Goal: Information Seeking & Learning: Learn about a topic

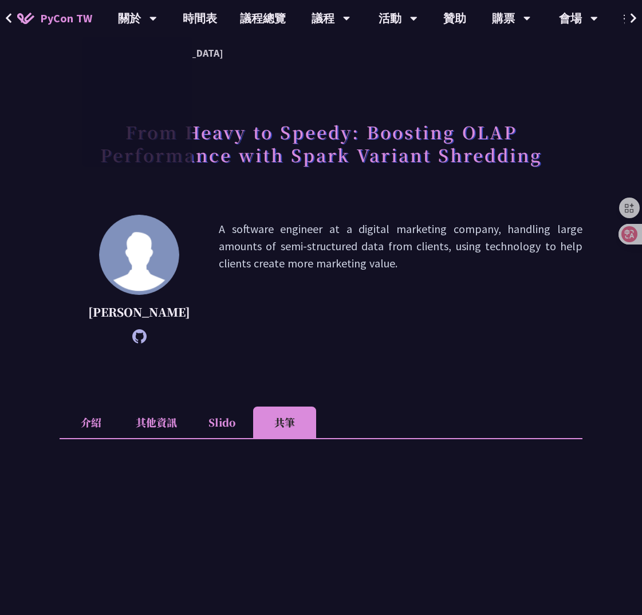
click at [69, 21] on span "PyCon TW" at bounding box center [66, 18] width 52 height 17
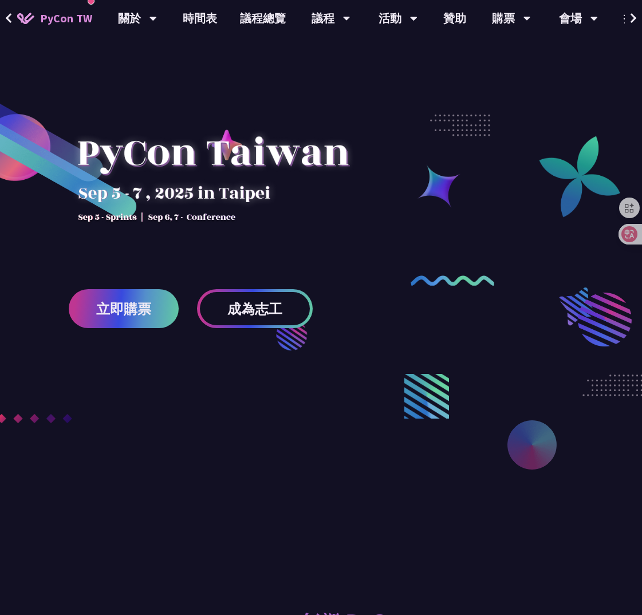
click at [264, 196] on div at bounding box center [213, 175] width 289 height 160
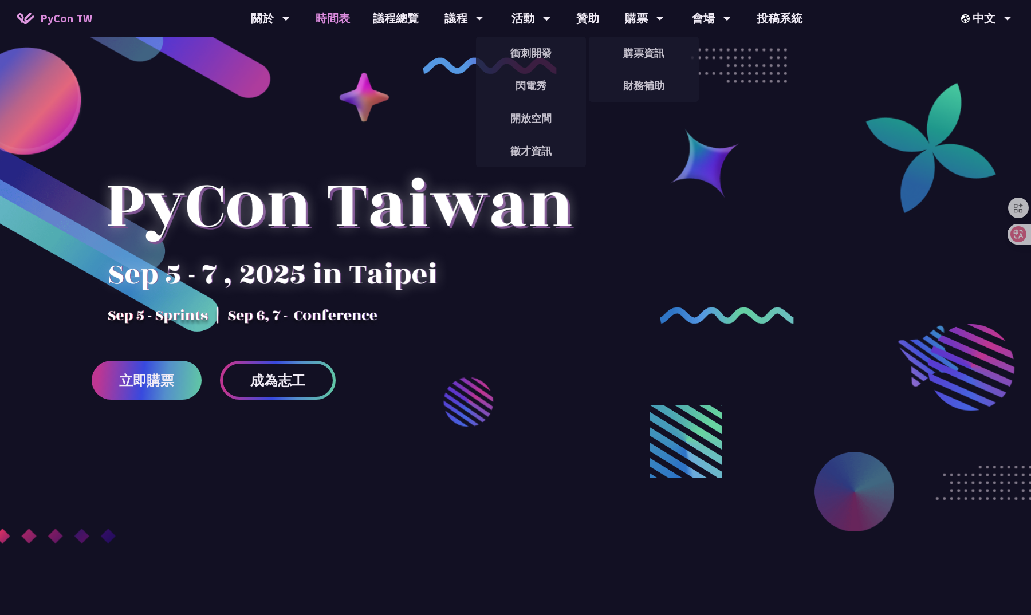
click at [347, 18] on link "時間表" at bounding box center [332, 18] width 57 height 37
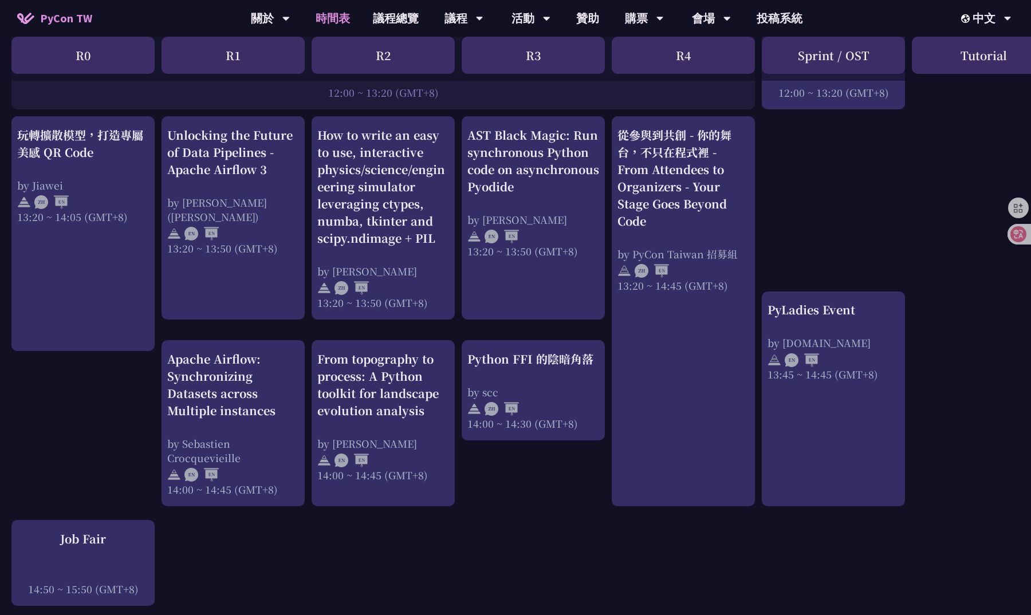
scroll to position [936, 1]
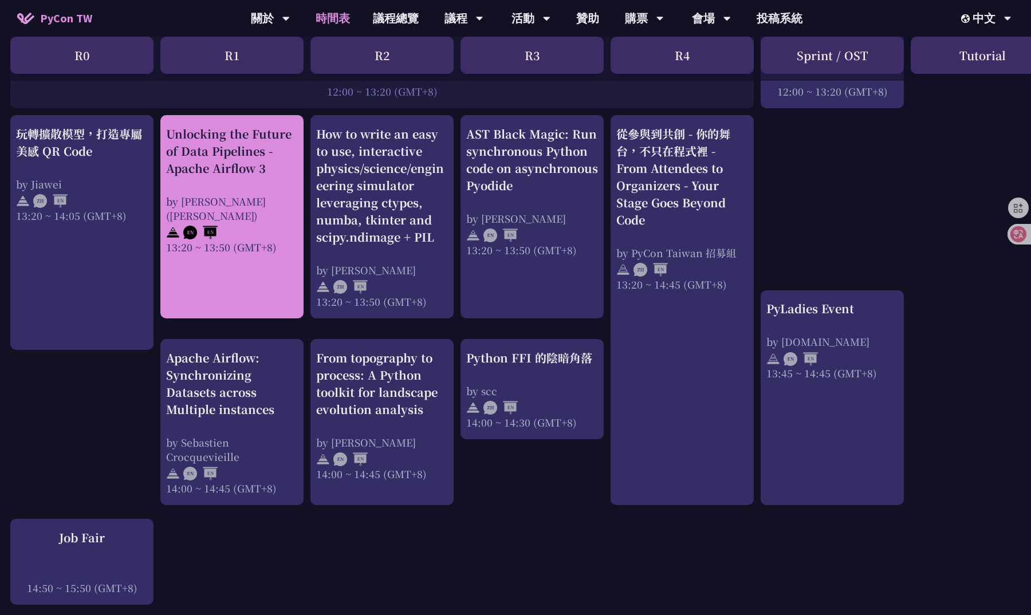
click at [257, 205] on div "by [PERSON_NAME] ([PERSON_NAME])" at bounding box center [232, 208] width 132 height 29
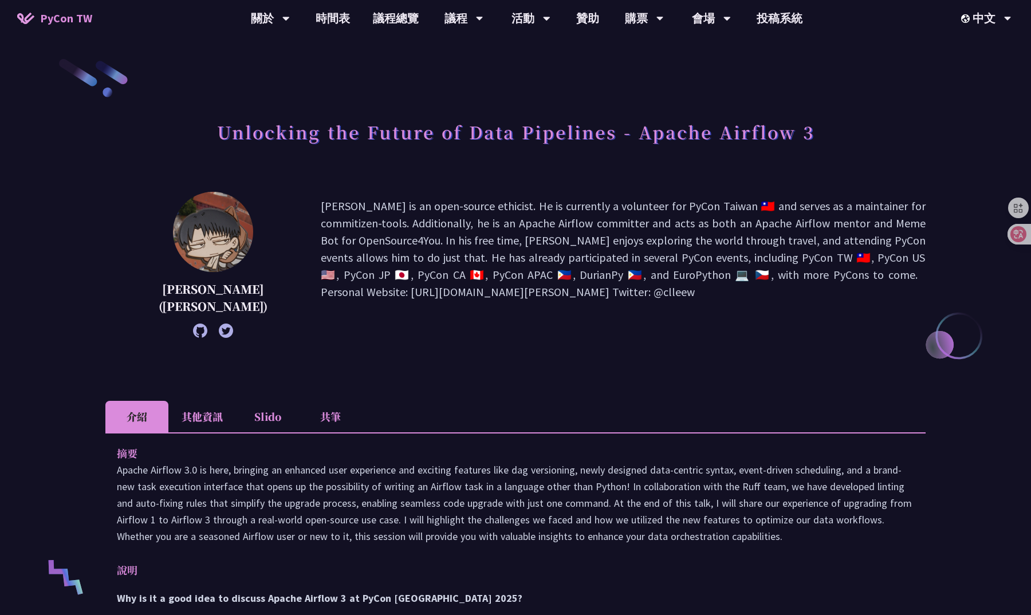
click at [333, 412] on li "共筆" at bounding box center [330, 417] width 63 height 32
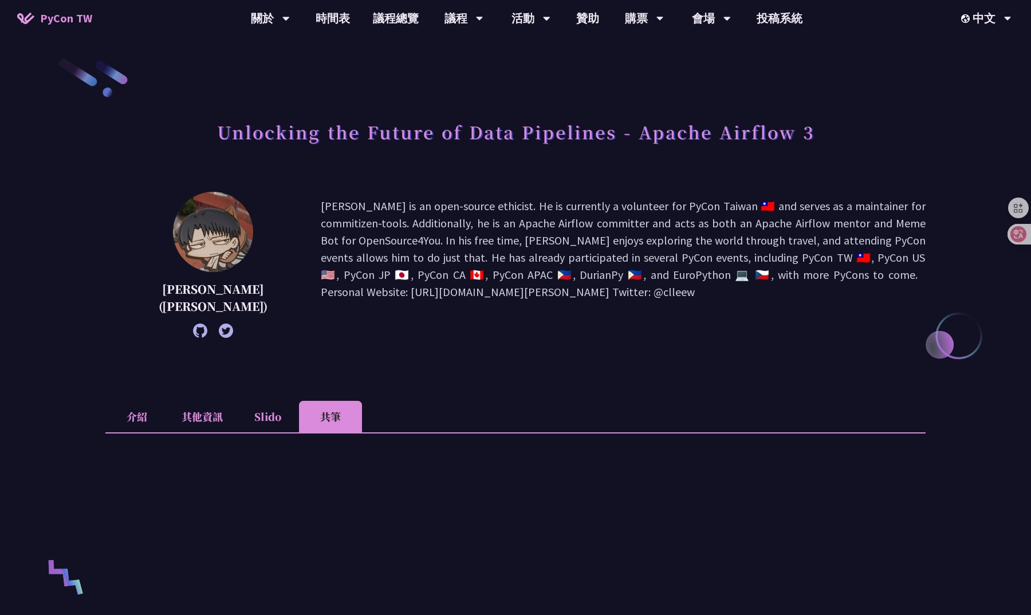
scroll to position [319, 0]
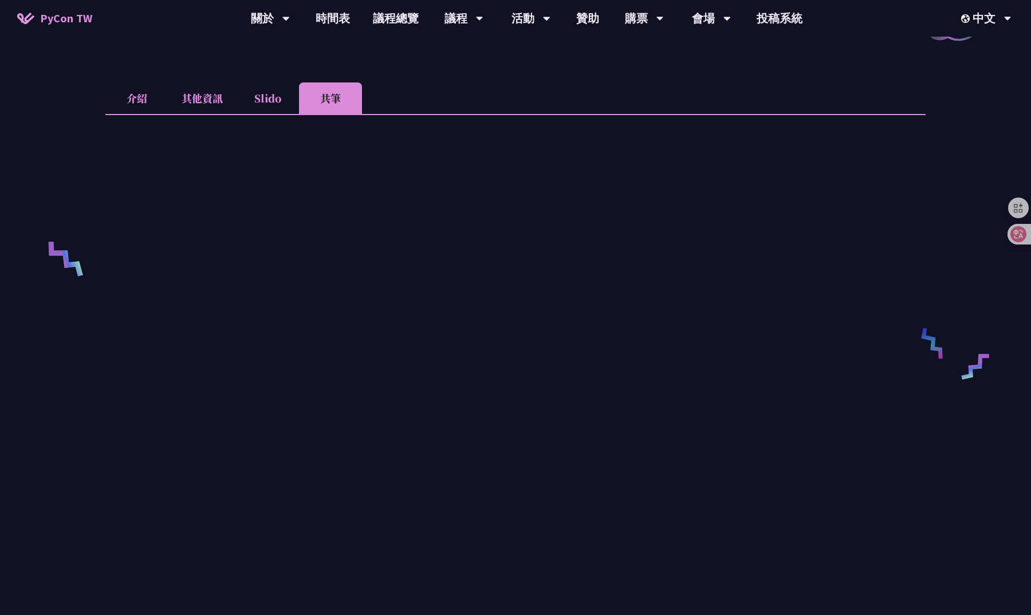
click at [264, 113] on li "Slido" at bounding box center [267, 98] width 63 height 32
click at [326, 16] on link "時間表" at bounding box center [332, 18] width 57 height 37
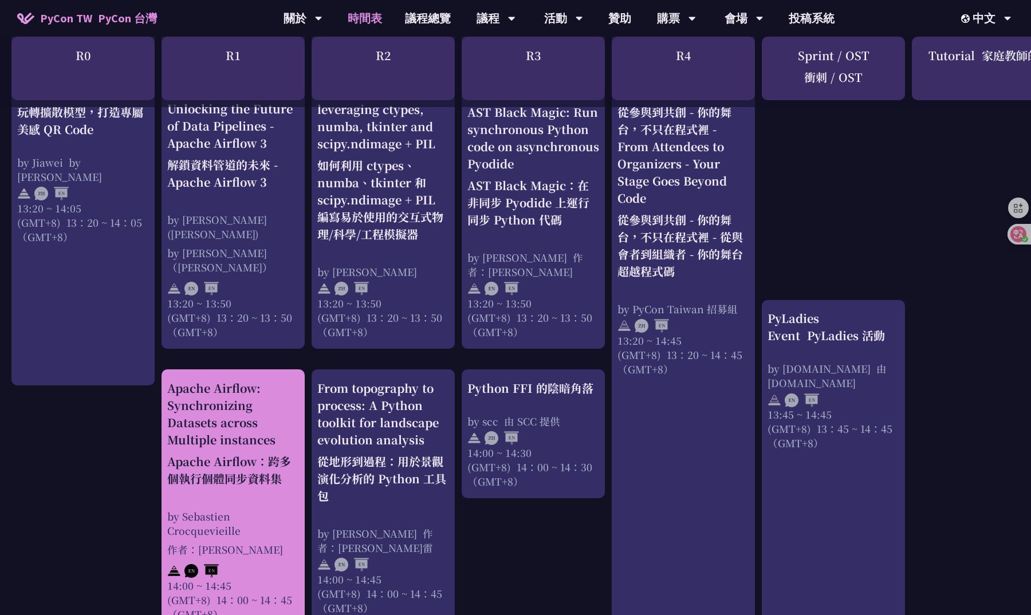
scroll to position [1113, 0]
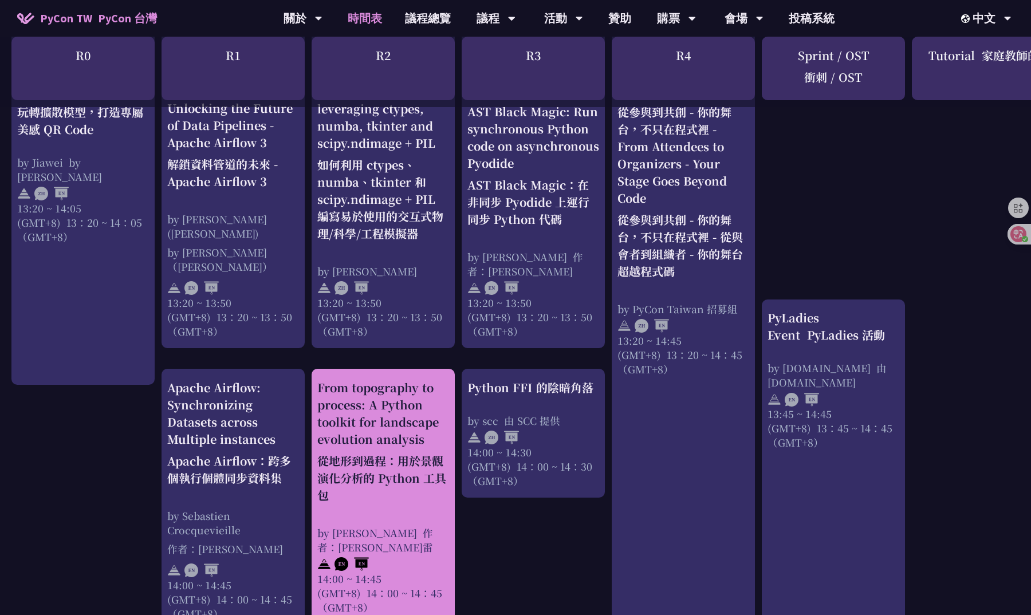
click at [400, 464] on font "從地形到過程：用於景觀演化分析的 Python 工具包" at bounding box center [381, 478] width 129 height 51
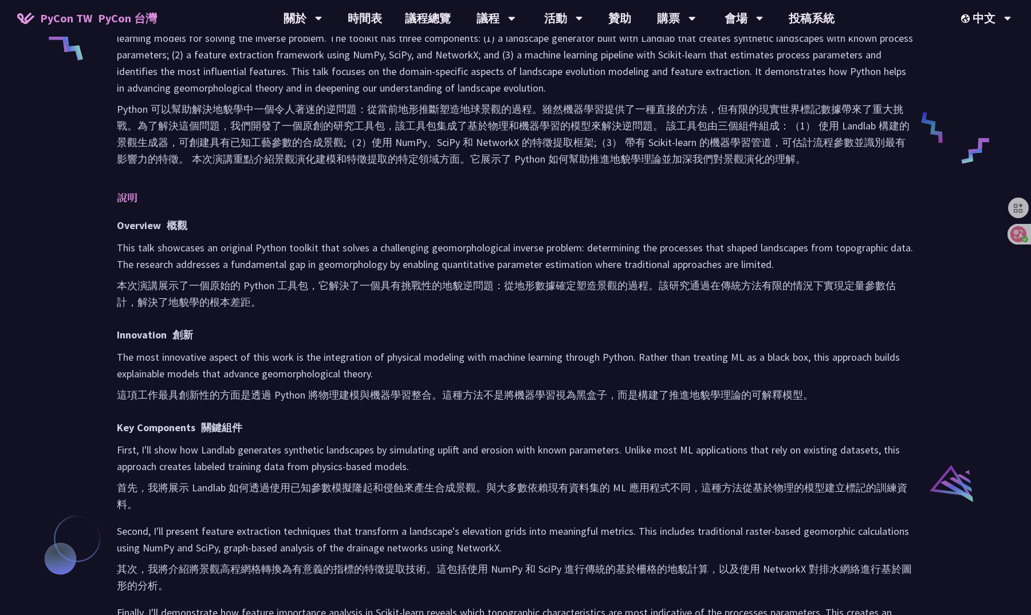
scroll to position [537, 0]
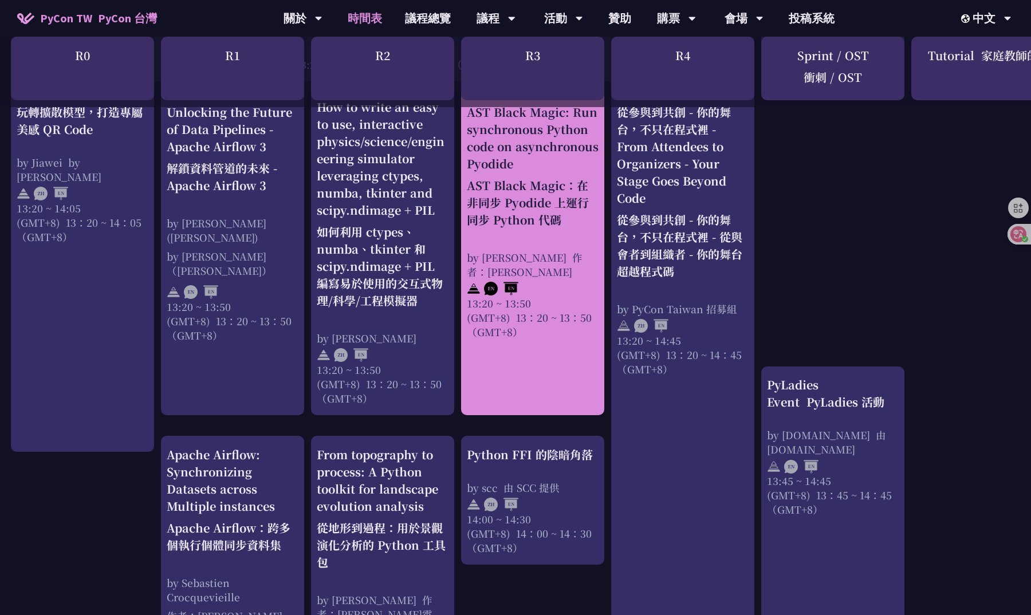
scroll to position [1373, 1]
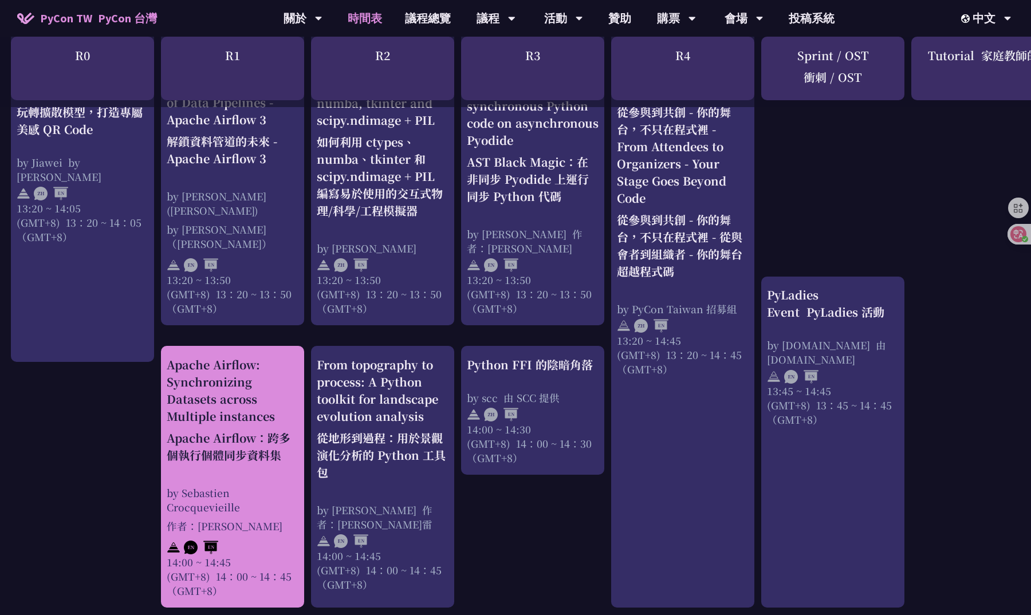
click at [242, 430] on font "Apache Airflow：跨多個執行個體同步資料集" at bounding box center [229, 447] width 124 height 34
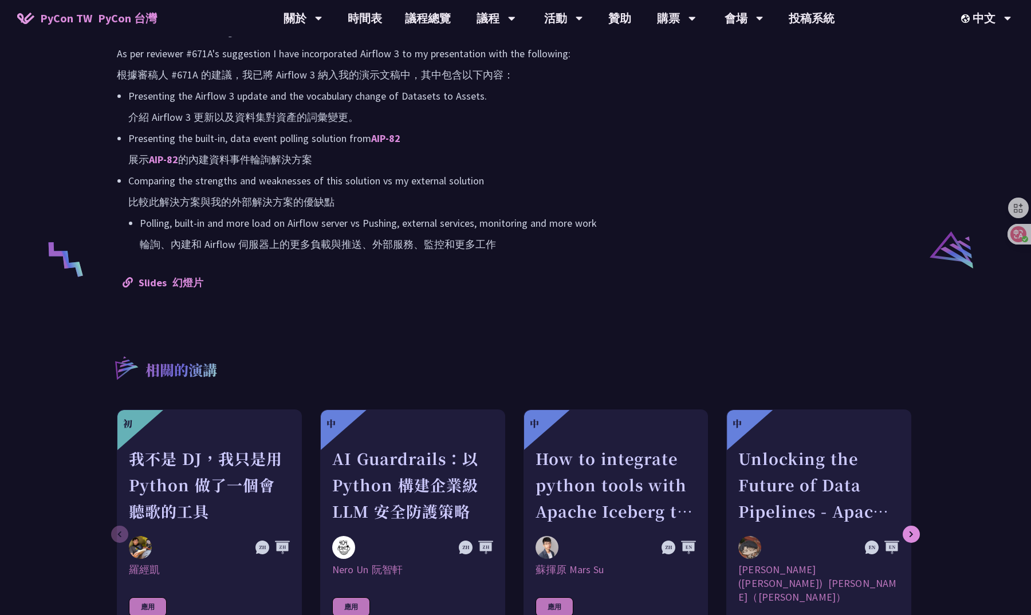
scroll to position [1793, 0]
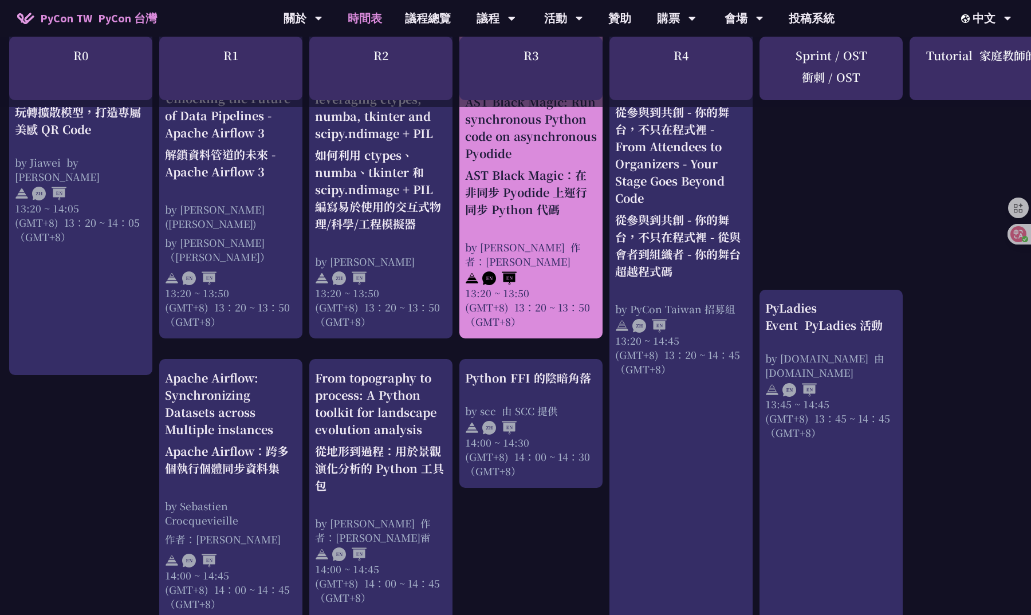
scroll to position [1370, 2]
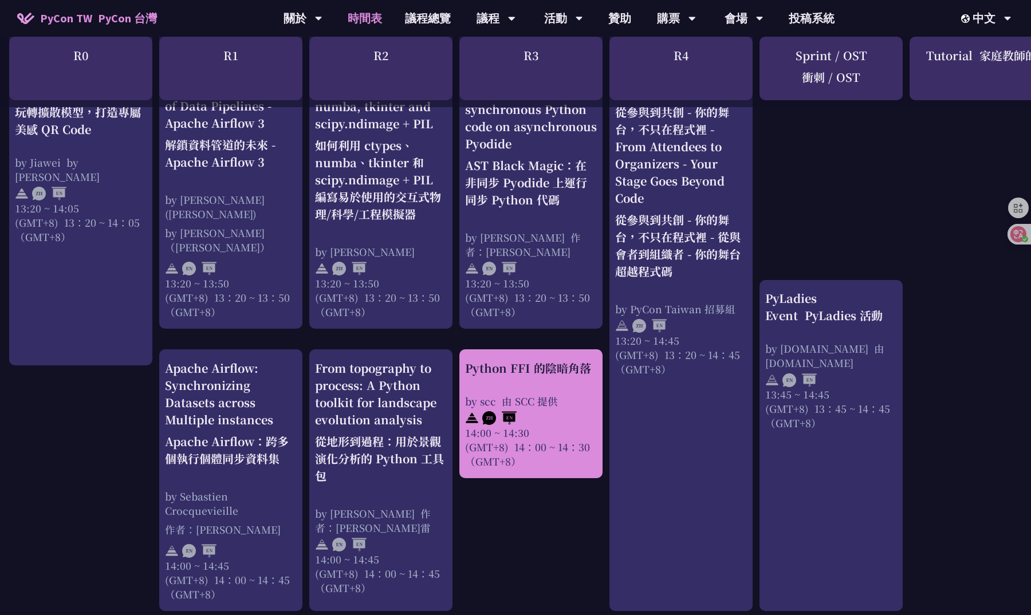
click at [467, 349] on div "Python FFI 的陰暗角落 by scc 由 SCC 提供 14:00 ~ 14:30 (GMT+8) 14：00 ~ 14：30 （GMT+8）" at bounding box center [530, 413] width 143 height 129
click at [505, 349] on div "Python FFI 的陰暗角落 by scc 由 SCC 提供 14:00 ~ 14:30 (GMT+8) 14：00 ~ 14：30 （GMT+8）" at bounding box center [530, 413] width 143 height 129
click at [564, 360] on div "Python FFI 的陰暗角落" at bounding box center [531, 368] width 132 height 17
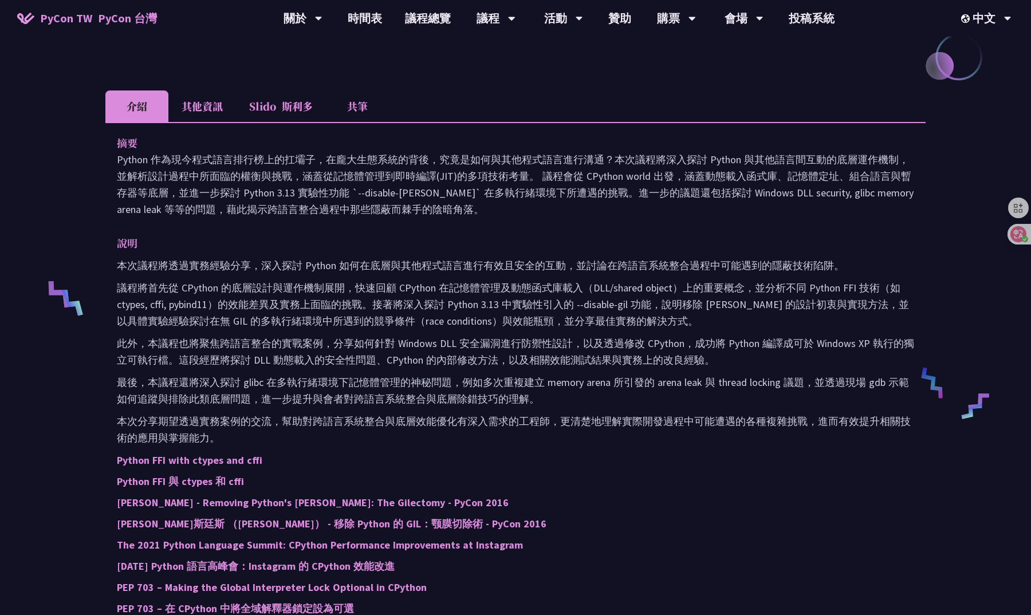
scroll to position [288, 0]
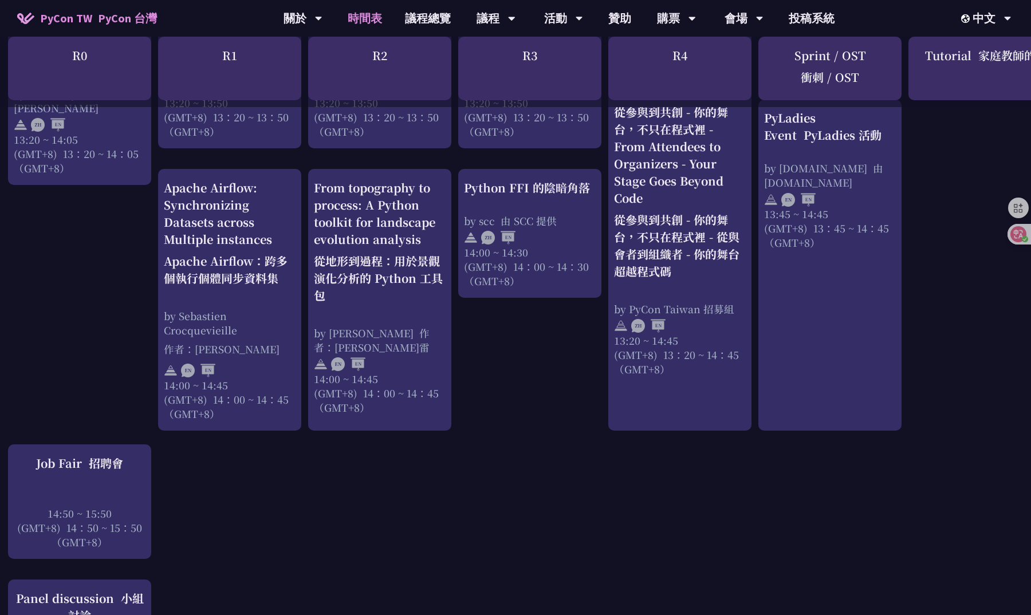
scroll to position [1493, 3]
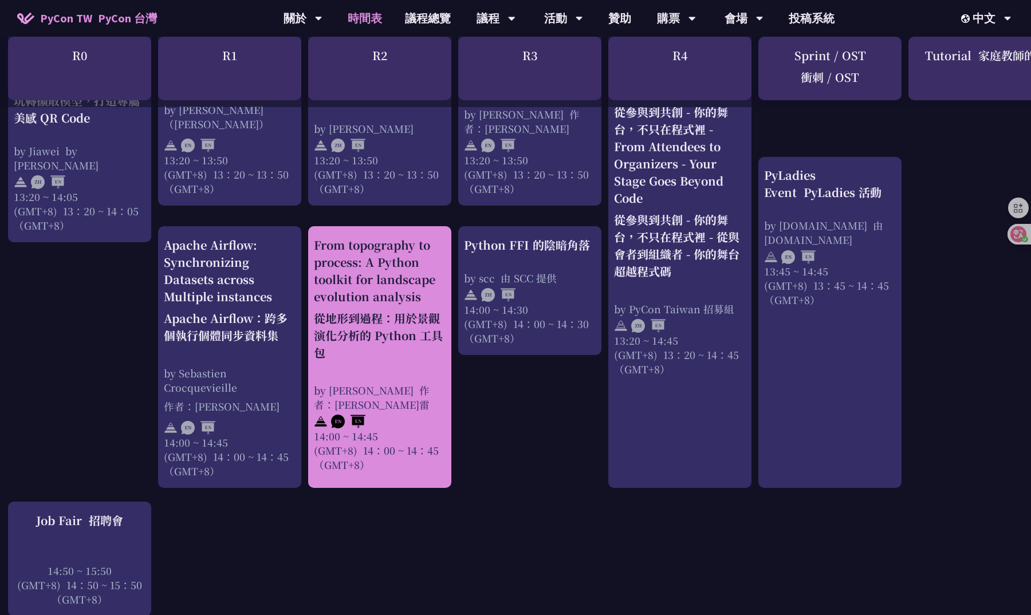
click at [391, 319] on font "從地形到過程：用於景觀演化分析的 Python 工具包" at bounding box center [380, 336] width 132 height 52
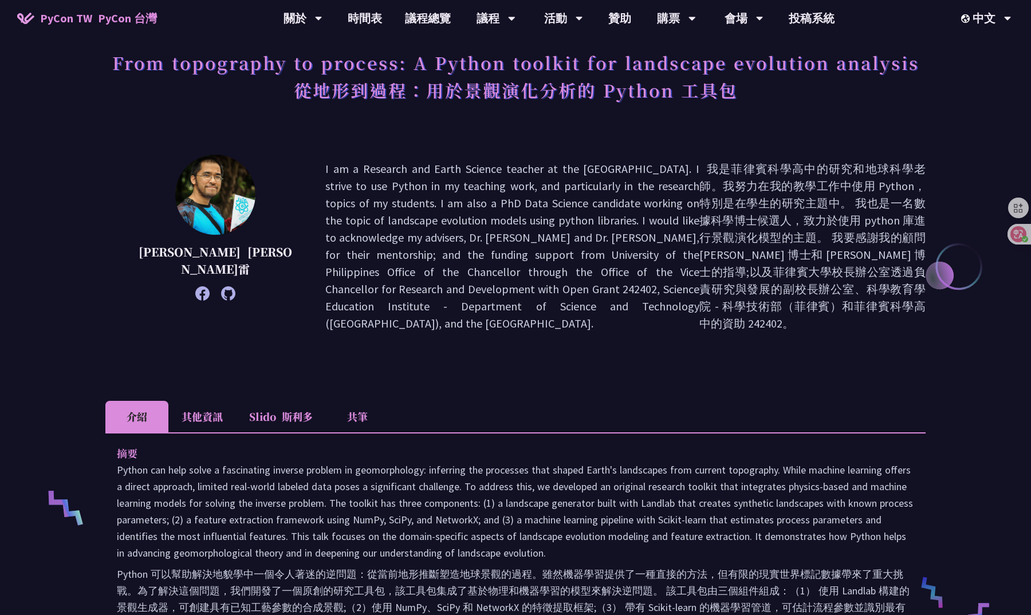
scroll to position [76, 0]
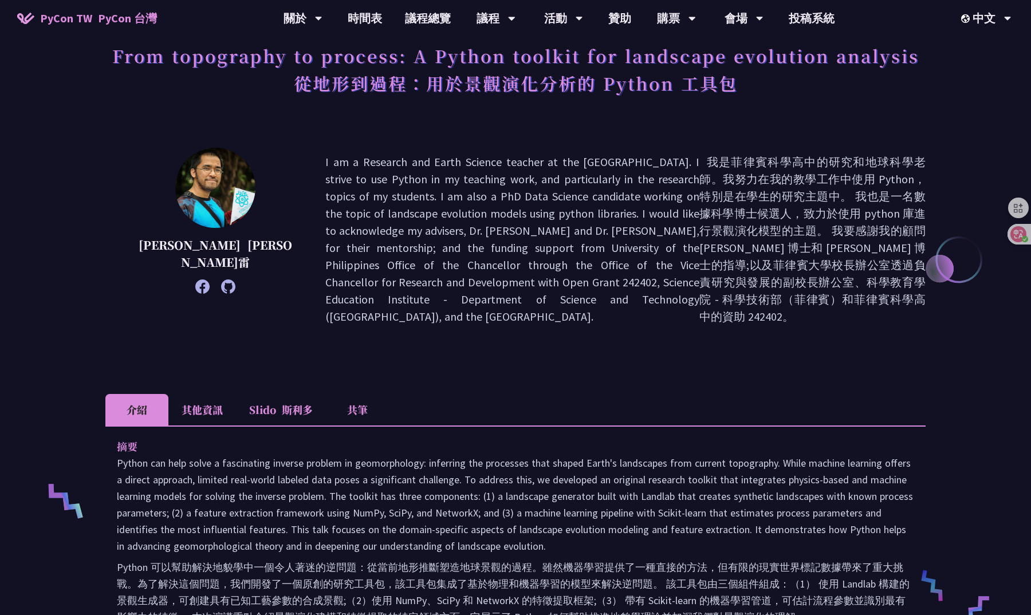
drag, startPoint x: 810, startPoint y: 329, endPoint x: 827, endPoint y: 277, distance: 55.1
click at [642, 277] on div "[PERSON_NAME]雷 I am a Research and Earth Science teacher at the [GEOGRAPHIC_DAT…" at bounding box center [515, 239] width 820 height 183
click at [642, 277] on font "我是菲律賓科學高中的研究和地球科學老師。我努力在我的教學工作中使用 Python，特別是在學生的研究主題中。 我也是一名數據科學博士候選人，致力於使用 pyt…" at bounding box center [813, 239] width 226 height 169
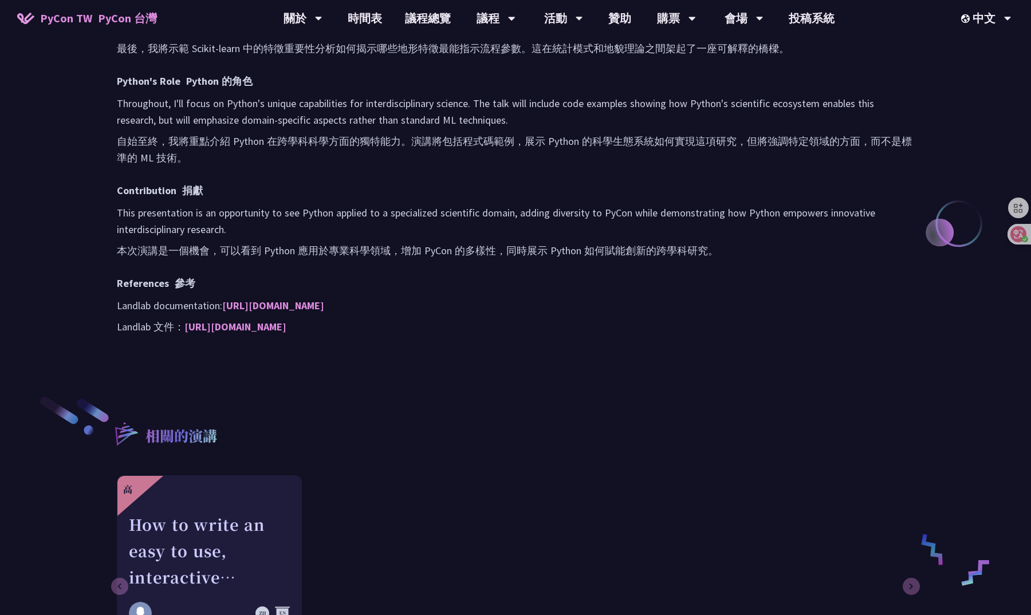
scroll to position [1282, 0]
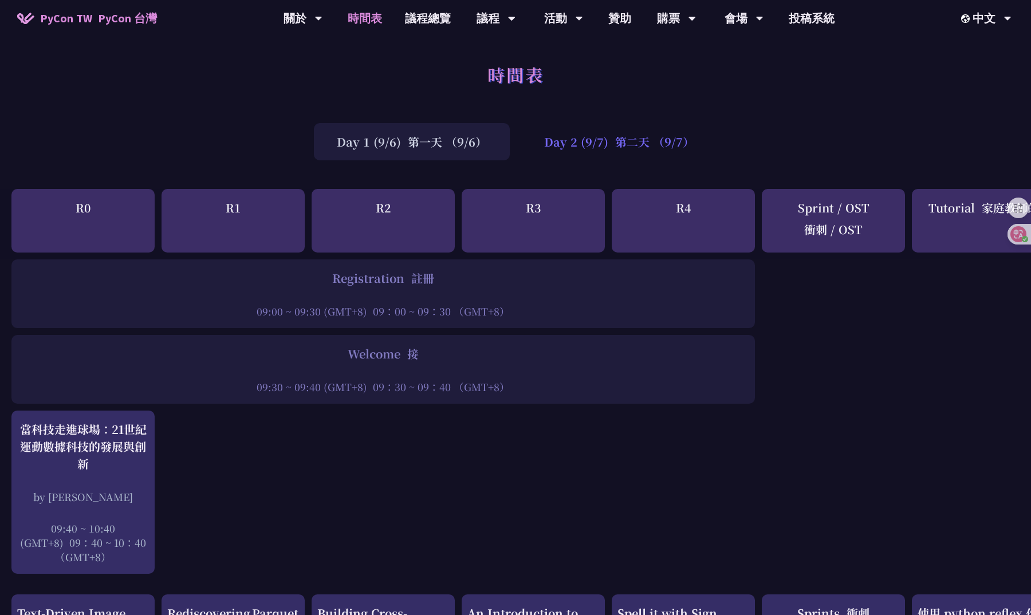
click at [596, 138] on div "Day 2 (9/7) 第二天 （9/7）" at bounding box center [619, 141] width 196 height 37
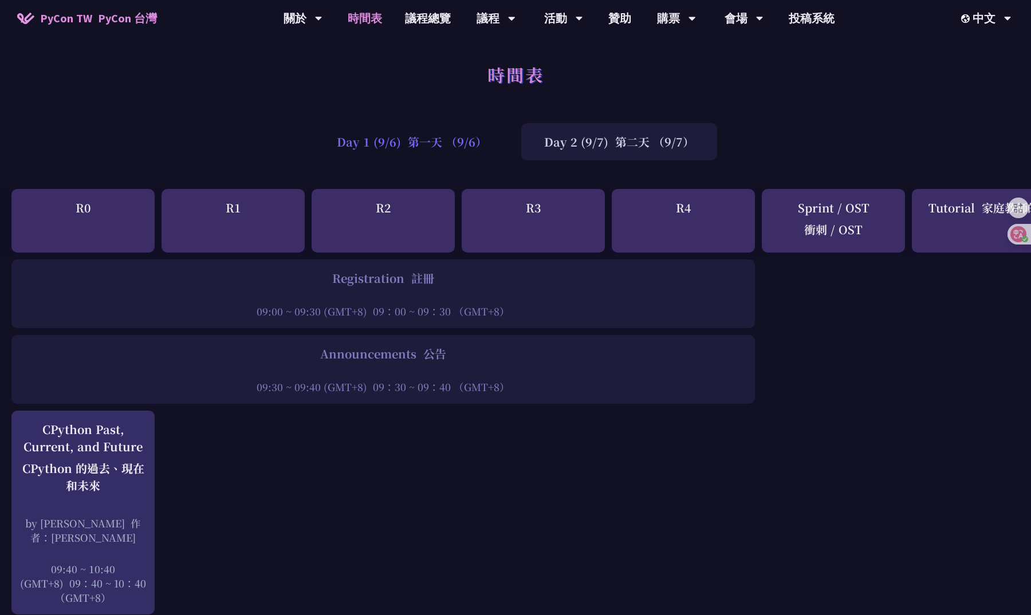
click at [453, 143] on font "第一天 （9/6）" at bounding box center [447, 141] width 79 height 17
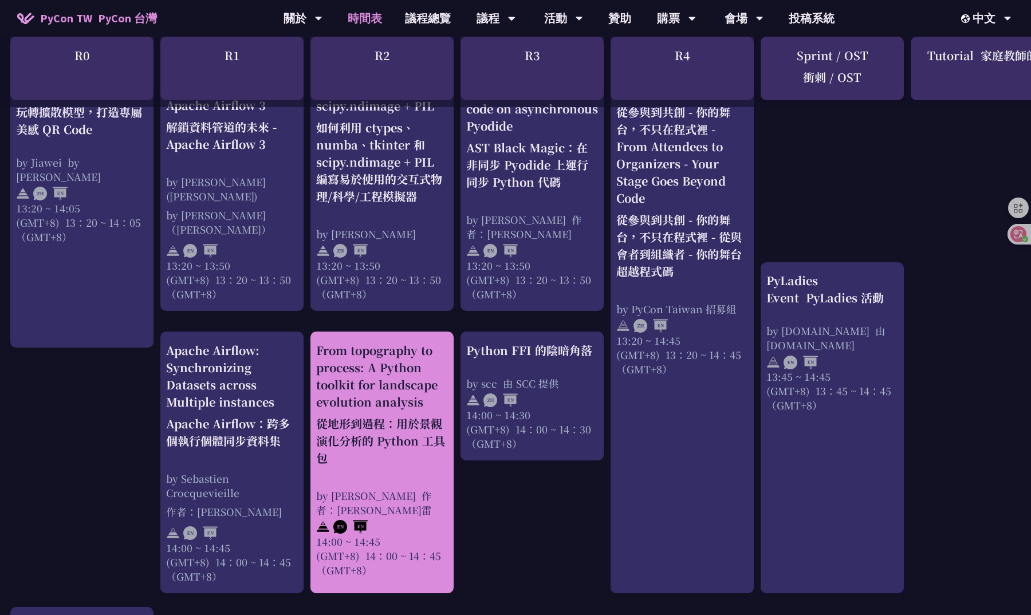
scroll to position [1363, 1]
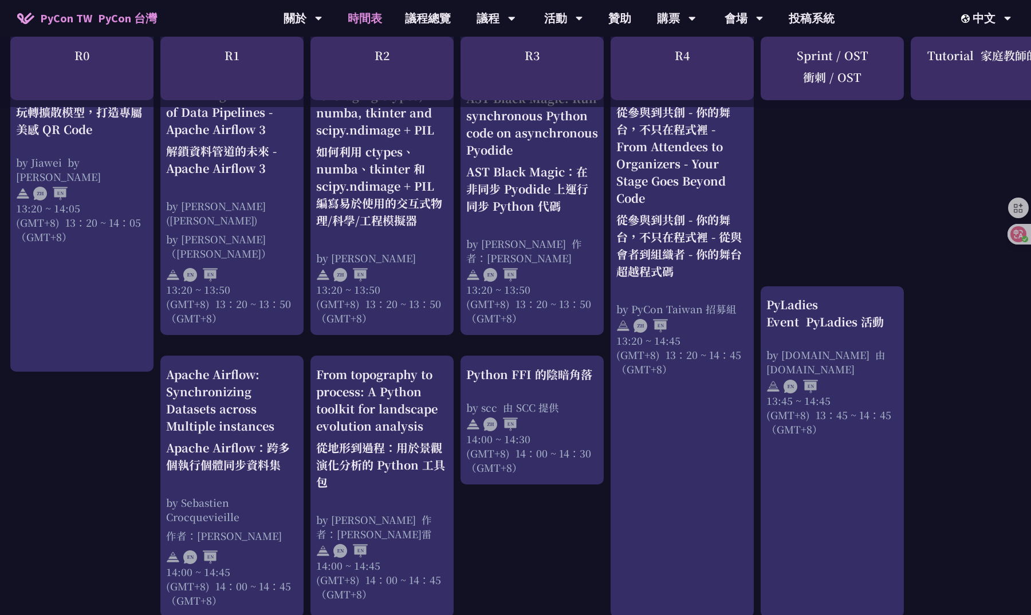
click at [642, 217] on font "從參與到共創 - 你的舞台，不只在程式裡 - 從與會者到組織者 - 你的舞台超越程式碼" at bounding box center [678, 245] width 125 height 68
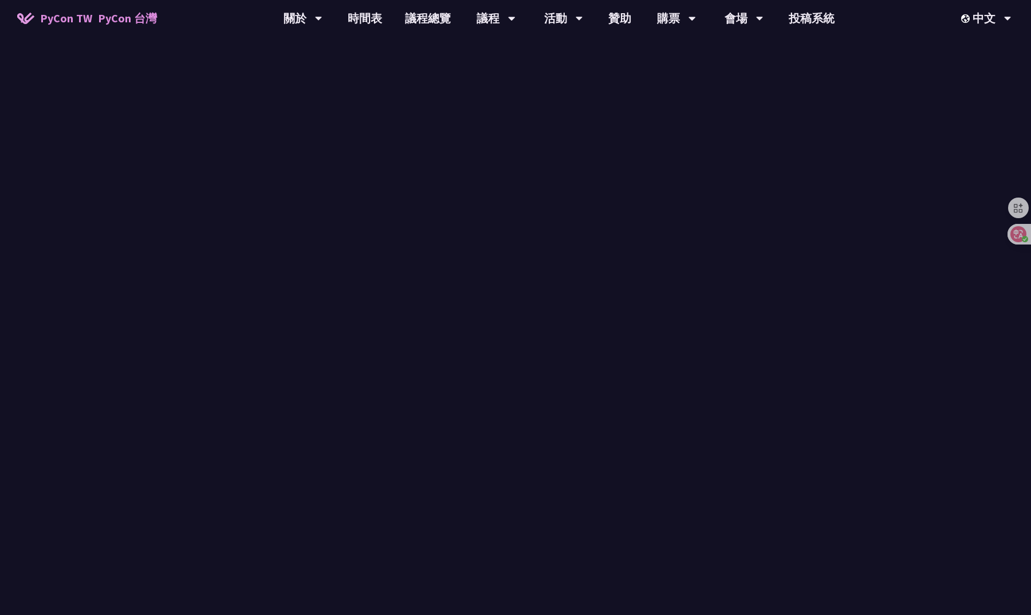
scroll to position [46, 0]
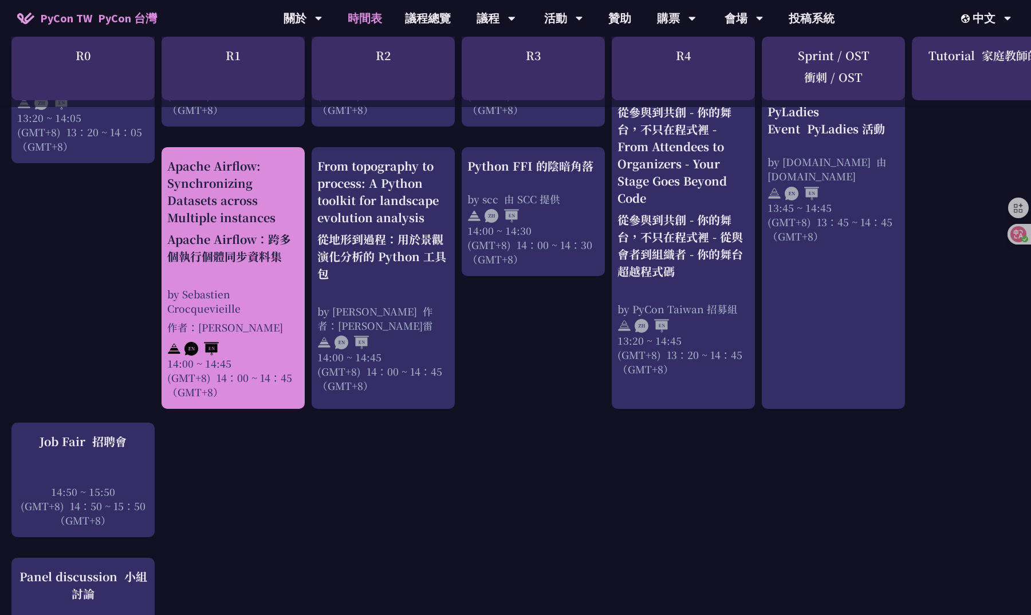
scroll to position [1507, 0]
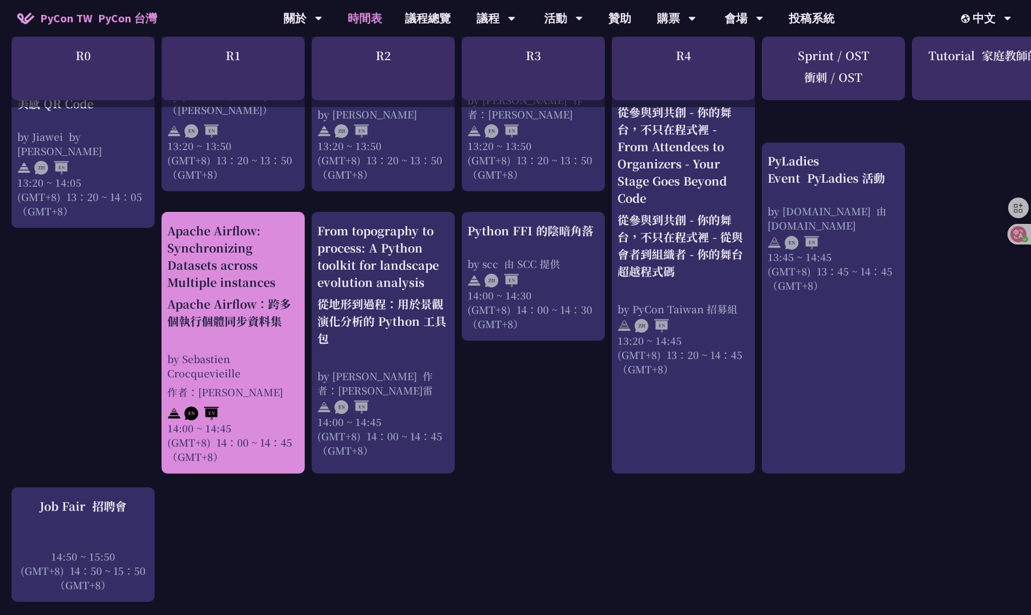
click at [265, 352] on div "by [PERSON_NAME] 作者：[PERSON_NAME]" at bounding box center [233, 378] width 132 height 52
